Goal: Task Accomplishment & Management: Manage account settings

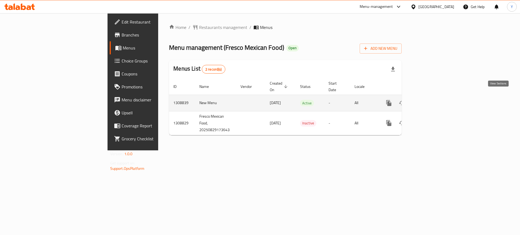
click at [435, 97] on link "enhanced table" at bounding box center [428, 103] width 13 height 13
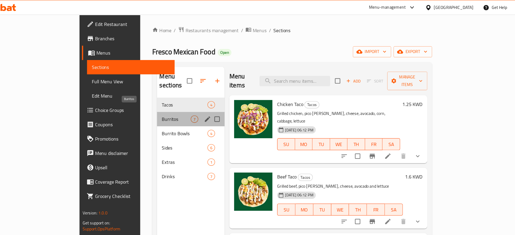
click at [167, 105] on span "Burritos" at bounding box center [180, 108] width 26 height 7
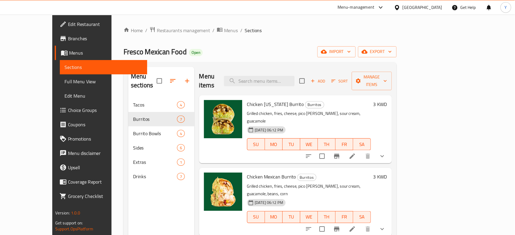
scroll to position [20, 0]
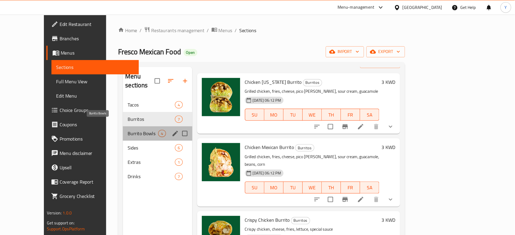
click at [164, 118] on span "Burrito Bowls" at bounding box center [178, 121] width 28 height 7
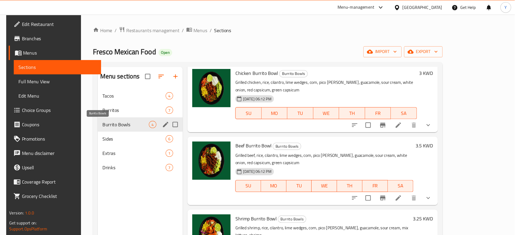
scroll to position [15, 0]
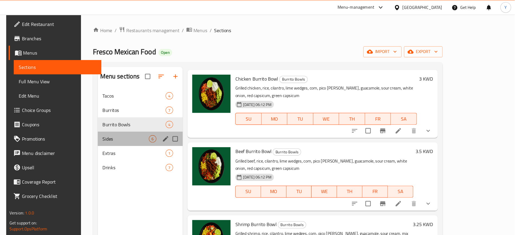
click at [145, 122] on div "Sides 6" at bounding box center [175, 125] width 77 height 13
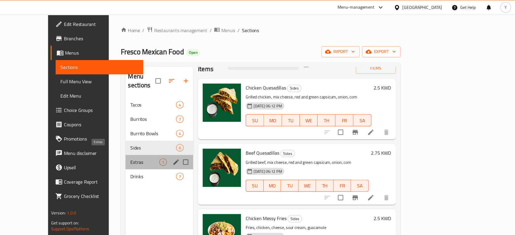
click at [167, 144] on span "Extras" at bounding box center [180, 147] width 26 height 7
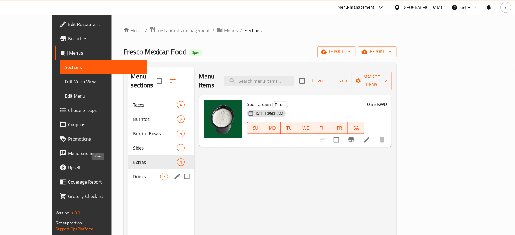
click at [169, 157] on span "Drinks" at bounding box center [181, 160] width 25 height 7
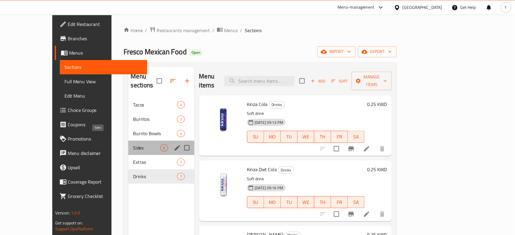
click at [169, 131] on span "Sides" at bounding box center [181, 134] width 25 height 7
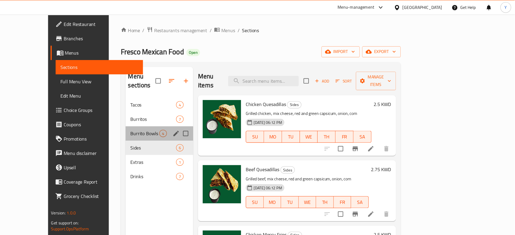
click at [163, 118] on div "Burrito Bowls 4" at bounding box center [193, 121] width 61 height 13
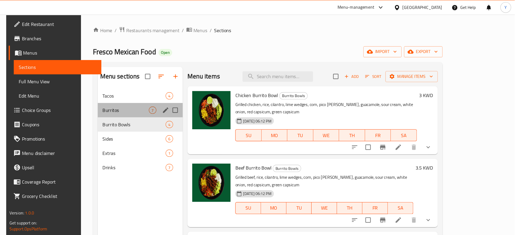
click at [145, 105] on div "Burritos 7" at bounding box center [175, 99] width 77 height 13
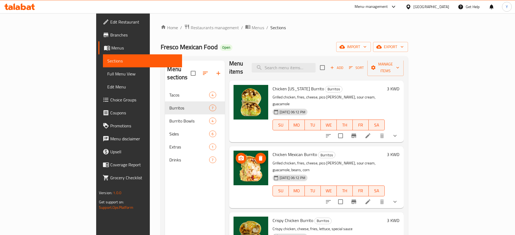
scroll to position [5, 0]
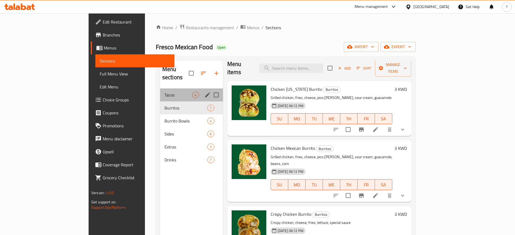
drag, startPoint x: 129, startPoint y: 90, endPoint x: 113, endPoint y: 91, distance: 16.3
click at [160, 91] on div "Tacos 4" at bounding box center [191, 95] width 63 height 13
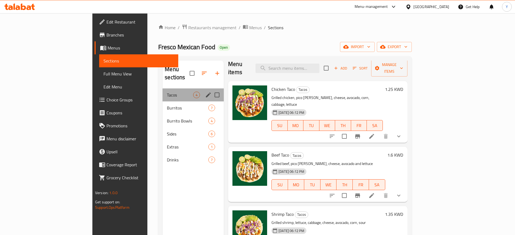
click at [163, 91] on div "Tacos 4" at bounding box center [193, 95] width 61 height 13
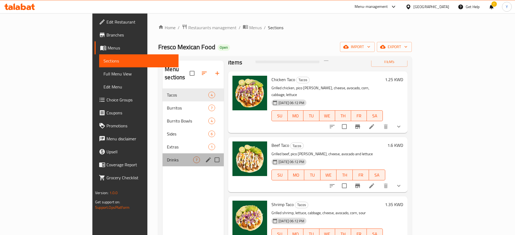
click at [163, 156] on div "Drinks 7" at bounding box center [193, 160] width 61 height 13
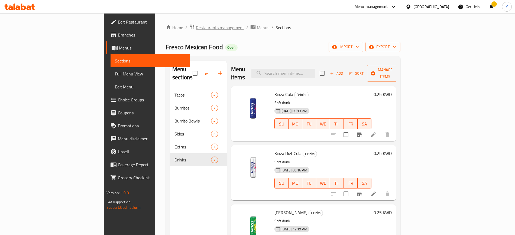
click at [196, 27] on span "Restaurants management" at bounding box center [220, 27] width 48 height 7
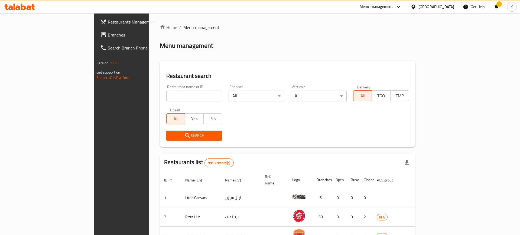
click at [152, 95] on div at bounding box center [260, 117] width 520 height 235
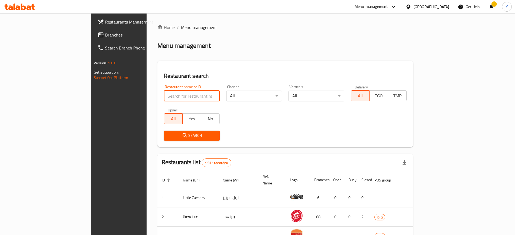
click at [164, 95] on input "search" at bounding box center [192, 96] width 56 height 11
type input "maya"
click button "Search" at bounding box center [192, 136] width 56 height 10
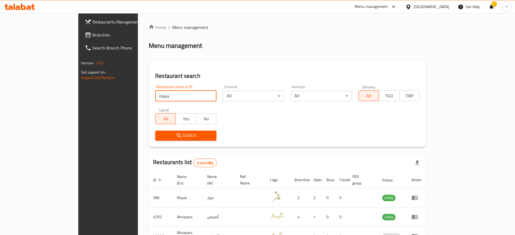
scroll to position [73, 0]
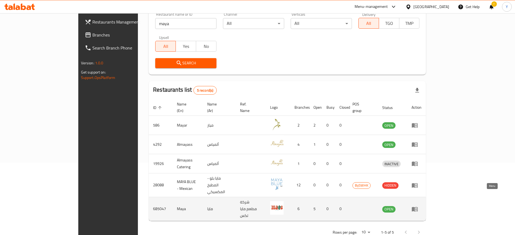
click at [418, 206] on icon "enhanced table" at bounding box center [415, 209] width 7 height 7
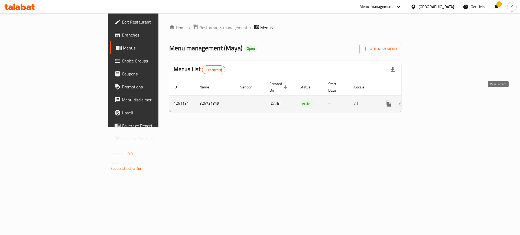
click at [434, 97] on link "enhanced table" at bounding box center [427, 103] width 13 height 13
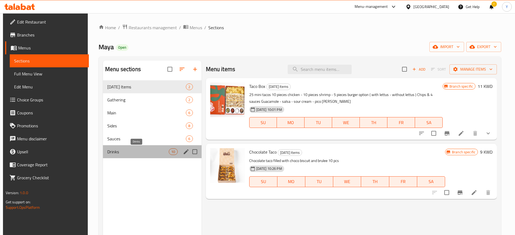
click at [132, 154] on span "Drinks" at bounding box center [138, 152] width 62 height 7
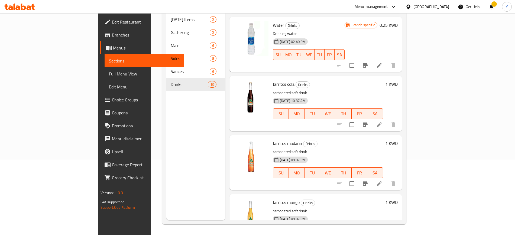
scroll to position [236, 0]
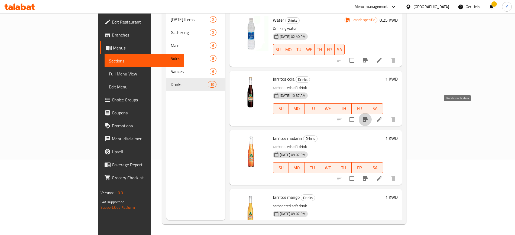
click at [368, 117] on icon "Branch-specific-item" at bounding box center [365, 120] width 7 height 7
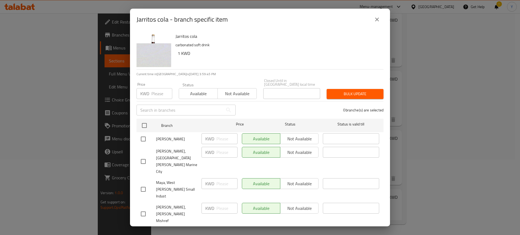
click at [377, 25] on button "close" at bounding box center [377, 19] width 13 height 13
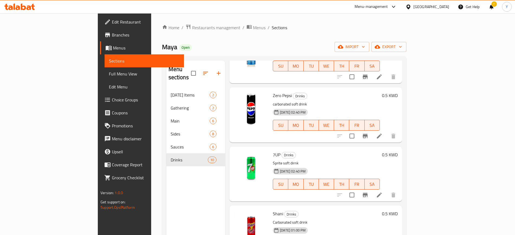
scroll to position [60, 0]
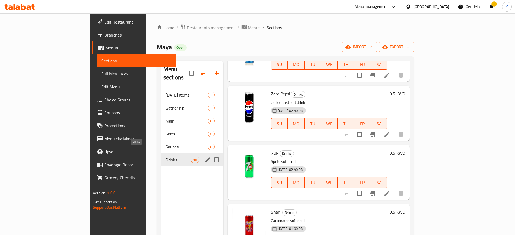
click at [166, 157] on span "Drinks" at bounding box center [178, 160] width 25 height 7
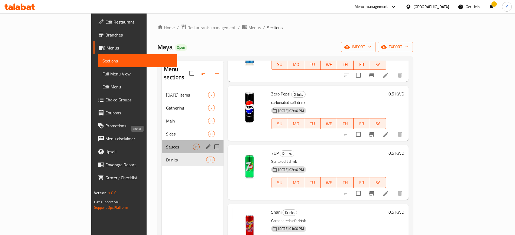
click at [166, 144] on span "Sauces" at bounding box center [179, 147] width 27 height 7
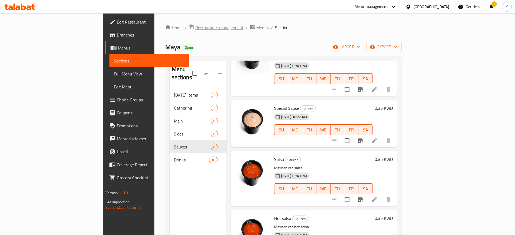
click at [195, 24] on span "Restaurants management" at bounding box center [219, 27] width 48 height 7
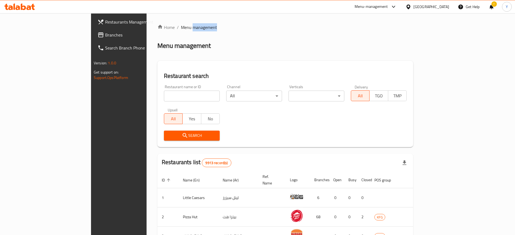
click at [181, 24] on span "Menu management" at bounding box center [199, 27] width 36 height 7
click at [180, 93] on input "search" at bounding box center [192, 96] width 56 height 11
type input "fresco"
click button "Search" at bounding box center [192, 136] width 56 height 10
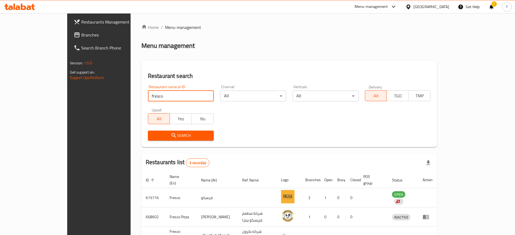
scroll to position [34, 0]
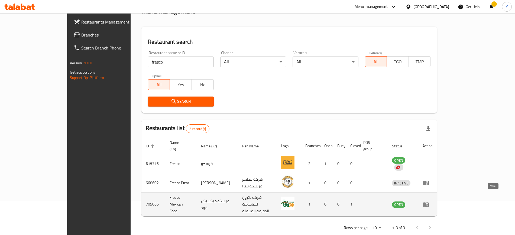
click at [429, 203] on icon "enhanced table" at bounding box center [426, 205] width 6 height 5
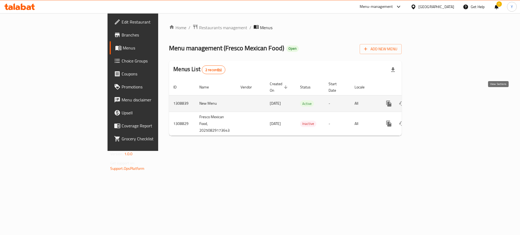
click at [435, 97] on link "enhanced table" at bounding box center [428, 103] width 13 height 13
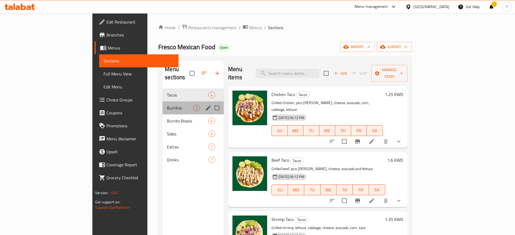
click at [163, 105] on div "Burritos 7" at bounding box center [193, 108] width 61 height 13
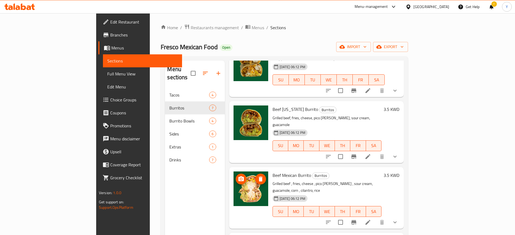
scroll to position [192, 0]
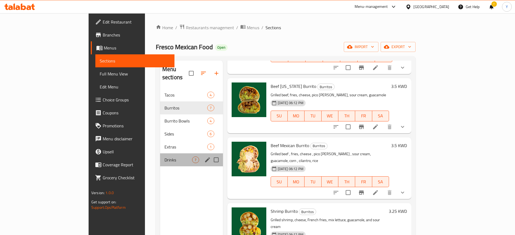
click at [160, 154] on div "Drinks 7" at bounding box center [191, 160] width 63 height 13
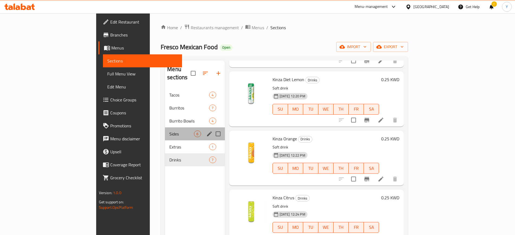
click at [165, 132] on div "Sides 6" at bounding box center [195, 134] width 60 height 13
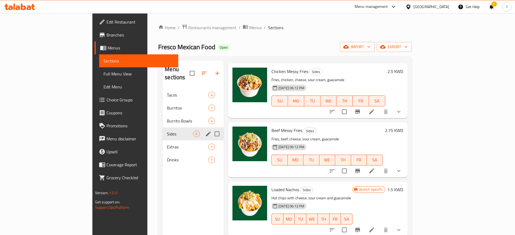
scroll to position [133, 0]
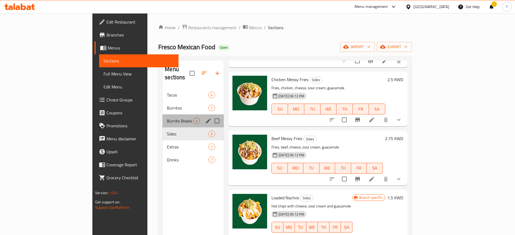
click at [163, 118] on div "Burrito Bowls 4" at bounding box center [193, 121] width 61 height 13
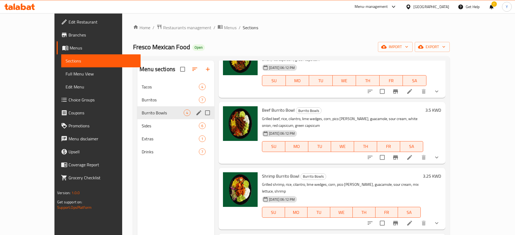
scroll to position [15, 0]
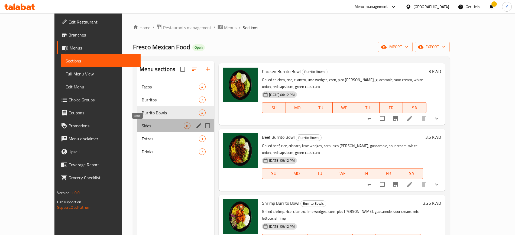
click at [142, 127] on span "Sides" at bounding box center [163, 126] width 42 height 7
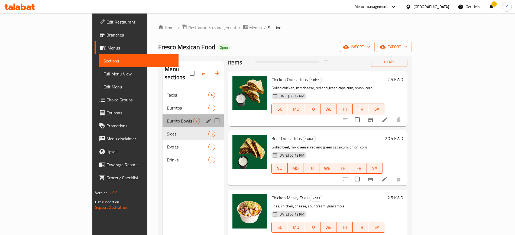
click at [163, 119] on div "Burrito Bowls 4" at bounding box center [193, 121] width 61 height 13
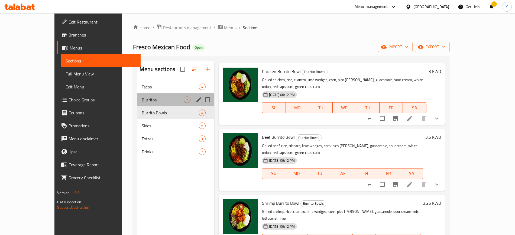
click at [148, 96] on div "Burritos 7" at bounding box center [175, 99] width 77 height 13
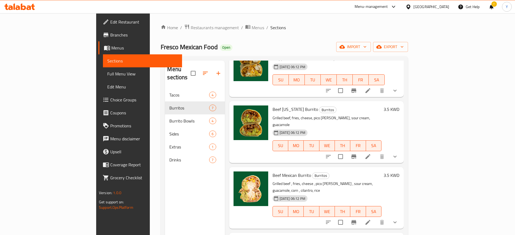
scroll to position [182, 0]
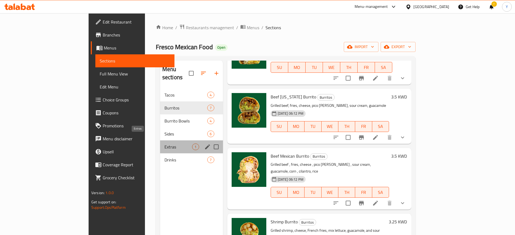
click at [164, 144] on span "Extras" at bounding box center [178, 147] width 28 height 7
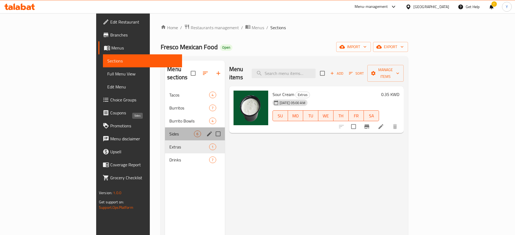
click at [169, 131] on span "Sides" at bounding box center [181, 134] width 25 height 7
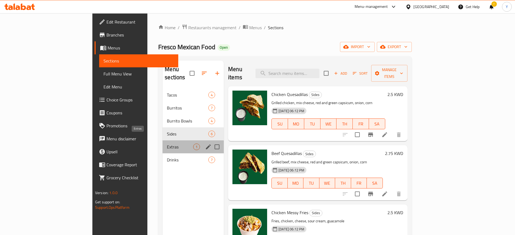
click at [167, 144] on span "Extras" at bounding box center [180, 147] width 26 height 7
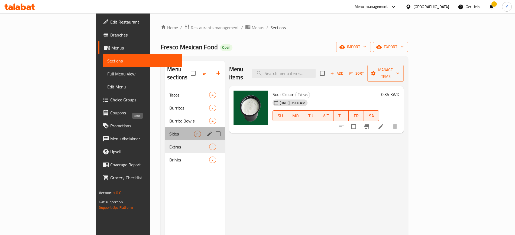
click at [169, 131] on span "Sides" at bounding box center [181, 134] width 25 height 7
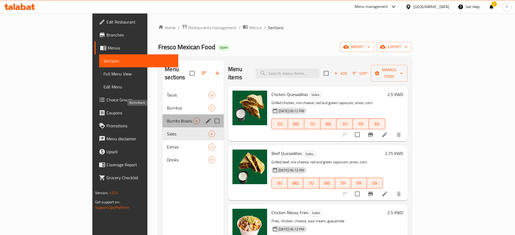
click at [167, 118] on span "Burrito Bowls" at bounding box center [180, 121] width 26 height 7
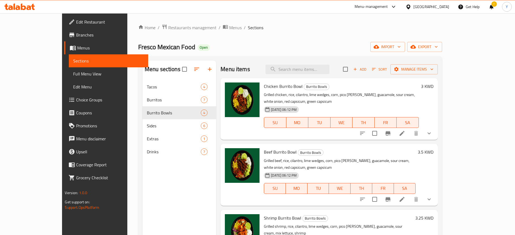
scroll to position [15, 0]
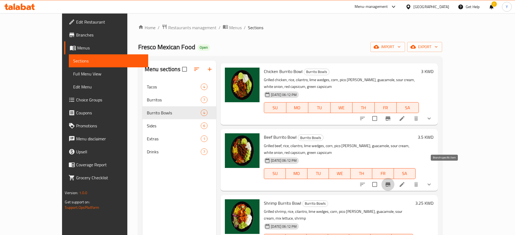
click at [391, 182] on icon "Branch-specific-item" at bounding box center [388, 185] width 7 height 7
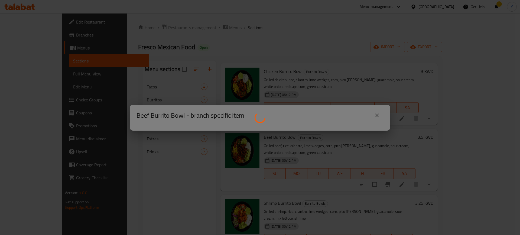
click at [378, 114] on div at bounding box center [260, 117] width 520 height 235
click at [416, 101] on div at bounding box center [260, 117] width 520 height 235
click at [370, 114] on div at bounding box center [260, 117] width 520 height 235
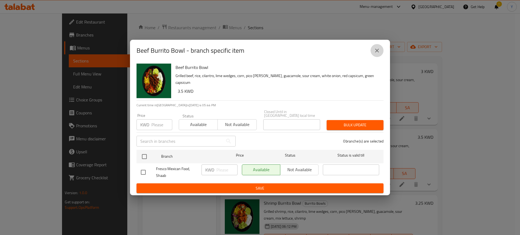
click at [376, 52] on icon "close" at bounding box center [377, 50] width 7 height 7
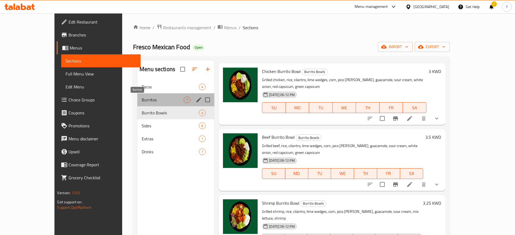
click at [142, 99] on span "Burritos" at bounding box center [163, 100] width 42 height 7
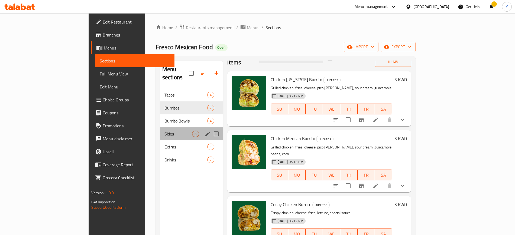
click at [160, 128] on div "Sides 6" at bounding box center [191, 134] width 63 height 13
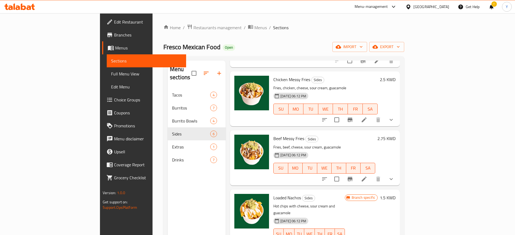
scroll to position [76, 0]
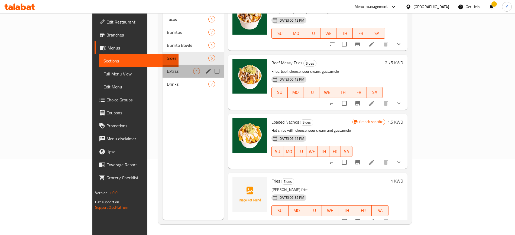
click at [163, 65] on div "Extras 1" at bounding box center [193, 71] width 61 height 13
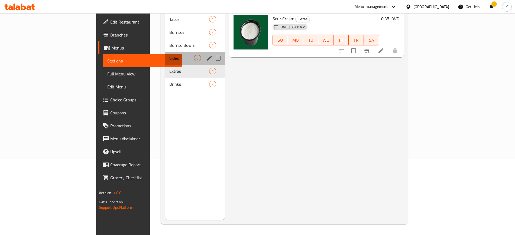
click at [165, 52] on div "Sides 6" at bounding box center [195, 58] width 60 height 13
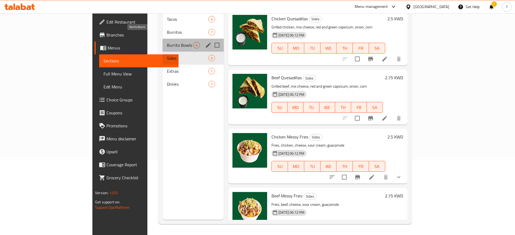
click at [167, 42] on span "Burrito Bowls" at bounding box center [180, 45] width 26 height 7
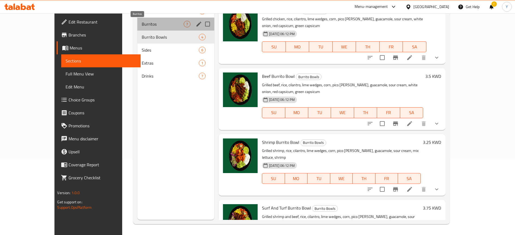
click at [142, 25] on span "Burritos" at bounding box center [163, 24] width 42 height 7
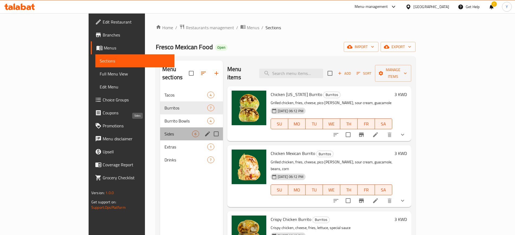
click at [164, 131] on span "Sides" at bounding box center [178, 134] width 28 height 7
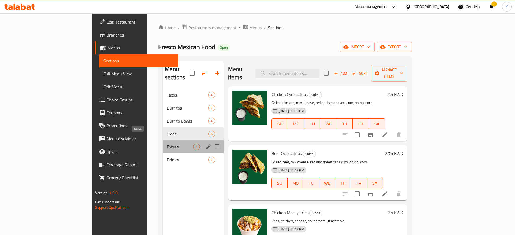
click at [167, 144] on span "Extras" at bounding box center [180, 147] width 26 height 7
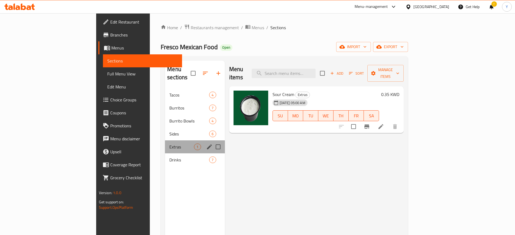
click at [165, 145] on div "Extras 1" at bounding box center [195, 147] width 60 height 13
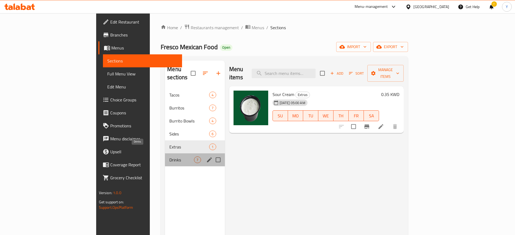
click at [169, 157] on span "Drinks" at bounding box center [181, 160] width 25 height 7
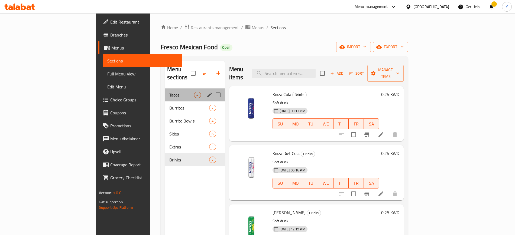
click at [165, 90] on div "Tacos 4" at bounding box center [195, 95] width 60 height 13
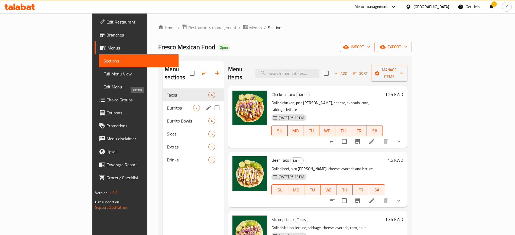
click at [167, 105] on span "Burritos" at bounding box center [180, 108] width 26 height 7
